Goal: Check status: Check status

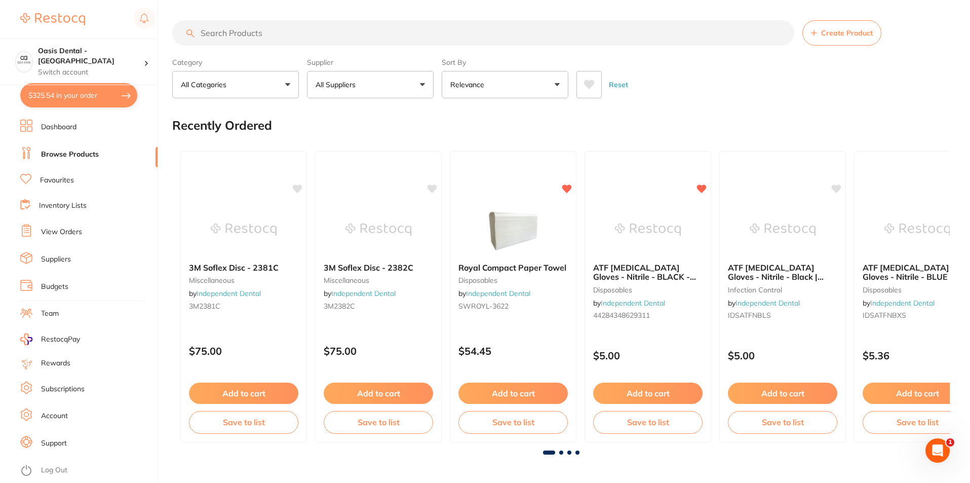
click at [304, 25] on input "search" at bounding box center [483, 32] width 622 height 25
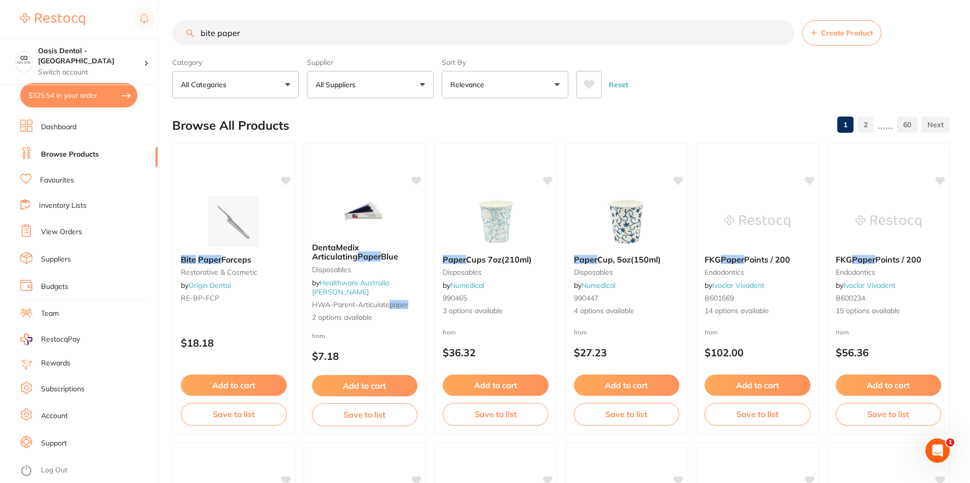
type input "bite paper"
click at [60, 234] on link "View Orders" at bounding box center [61, 232] width 41 height 10
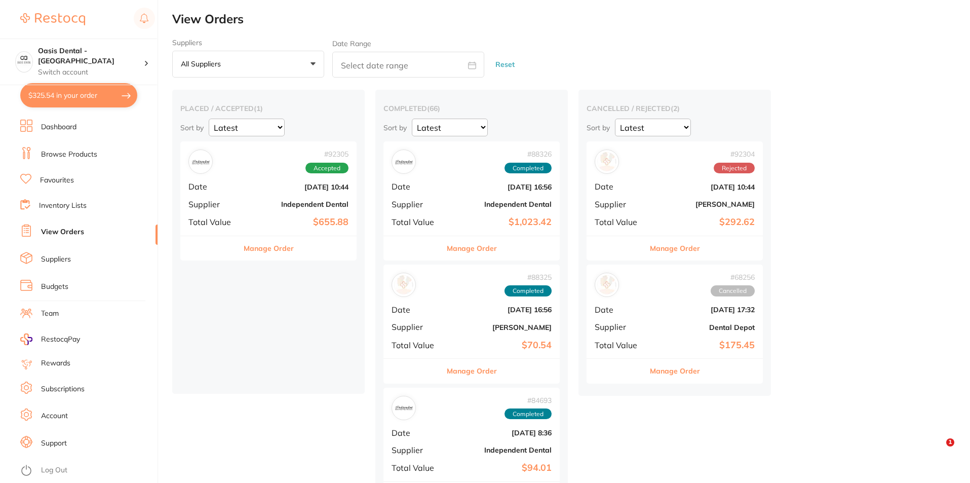
click at [265, 204] on b "Independent Dental" at bounding box center [297, 204] width 101 height 8
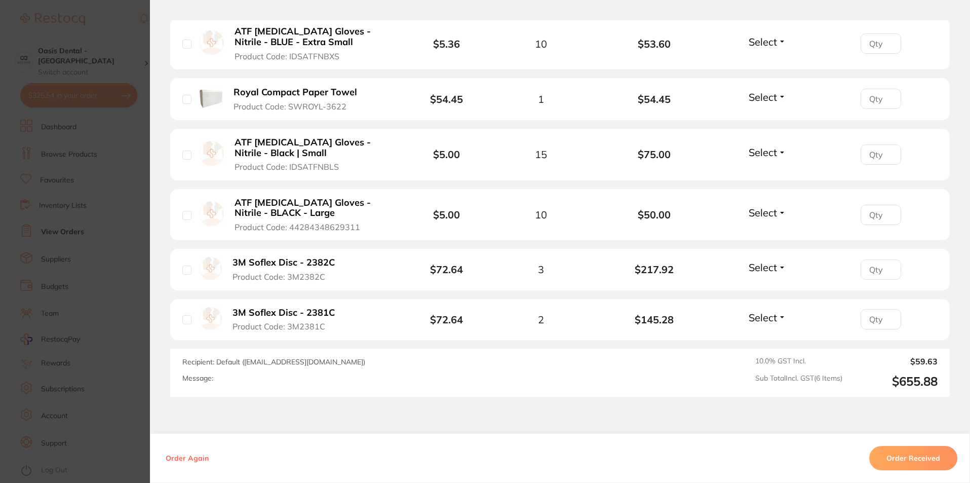
scroll to position [355, 0]
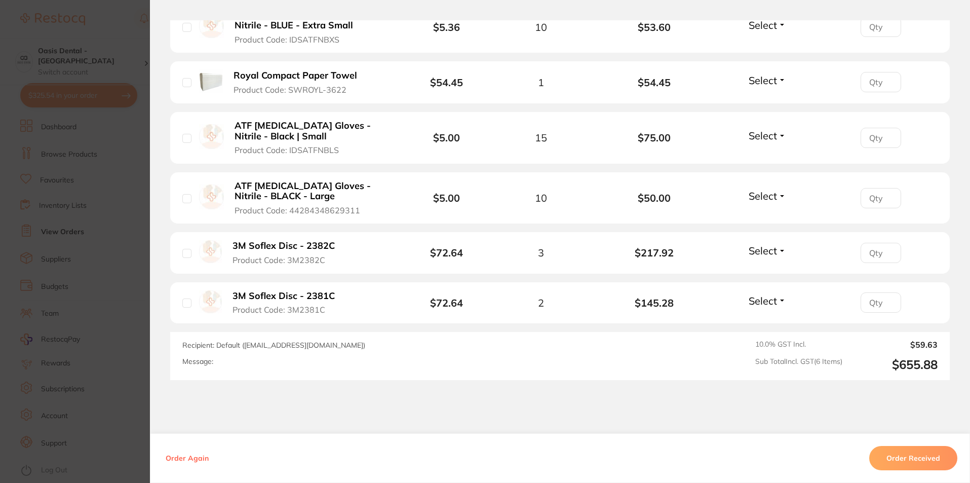
click at [941, 464] on button "Order Received" at bounding box center [914, 458] width 88 height 24
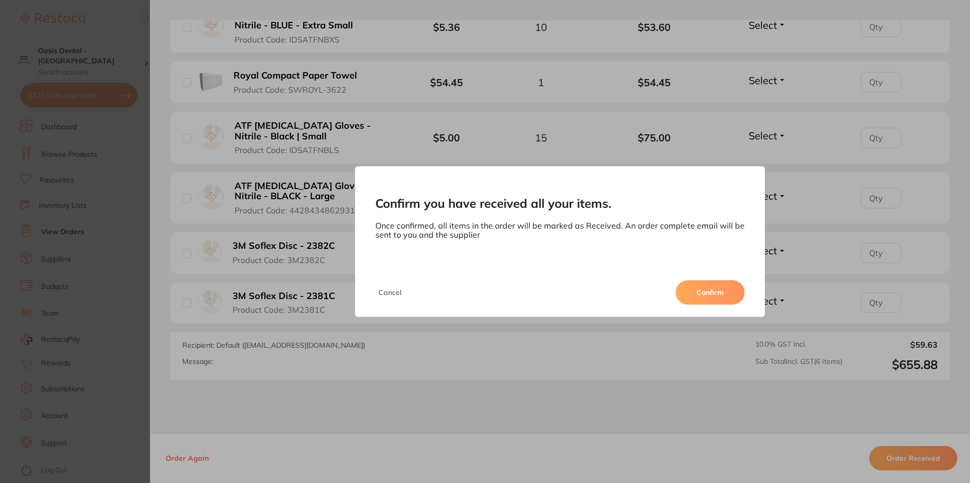
click at [711, 289] on button "Confirm" at bounding box center [710, 292] width 69 height 24
